Goal: Find specific page/section: Find specific page/section

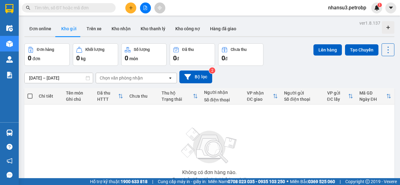
click at [77, 8] on input "text" at bounding box center [71, 7] width 74 height 7
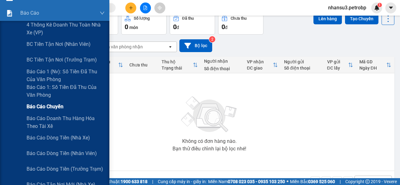
scroll to position [23, 0]
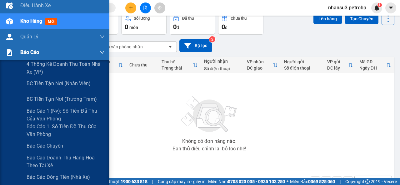
click at [50, 56] on div "Báo cáo" at bounding box center [62, 53] width 84 height 16
